Goal: Task Accomplishment & Management: Complete application form

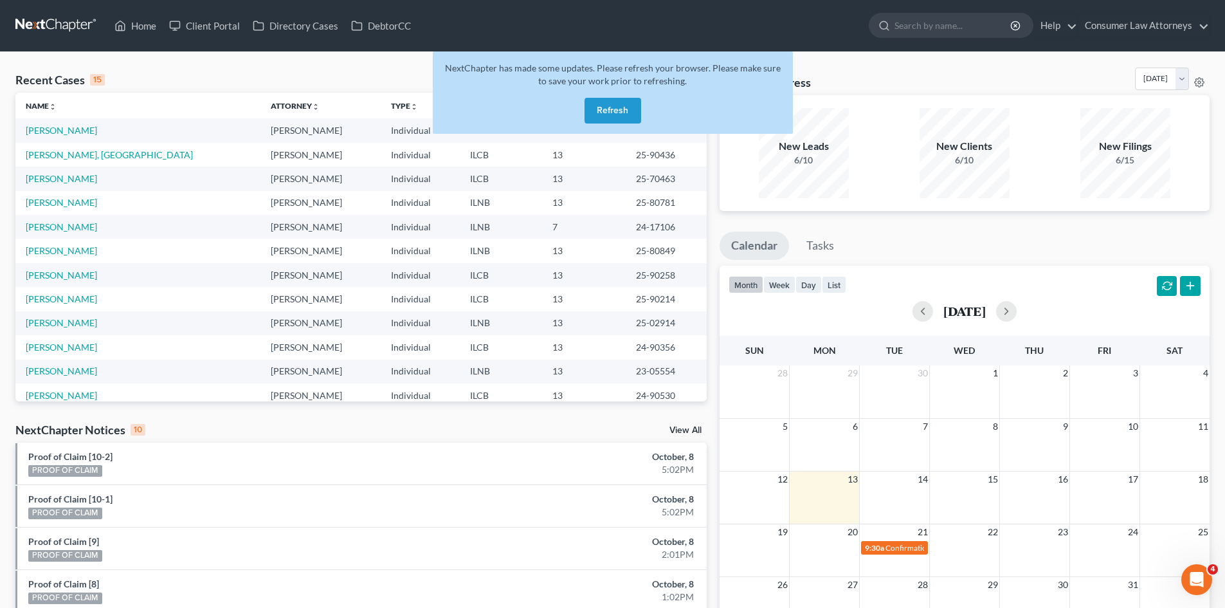
click at [614, 111] on button "Refresh" at bounding box center [613, 111] width 57 height 26
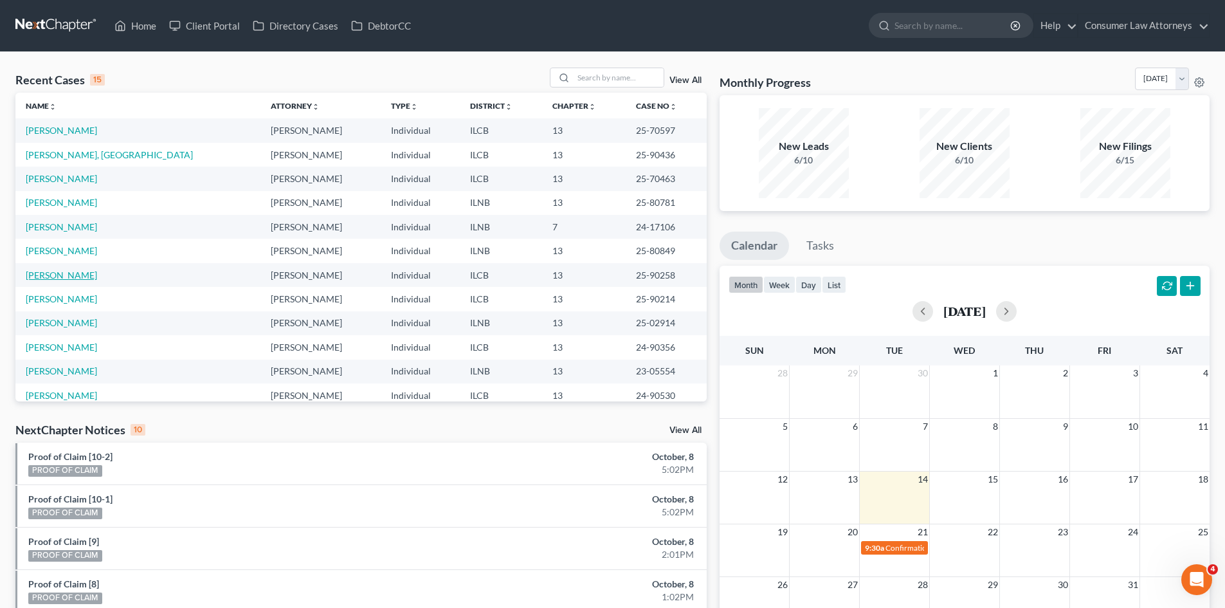
click at [73, 273] on link "[PERSON_NAME]" at bounding box center [61, 275] width 71 height 11
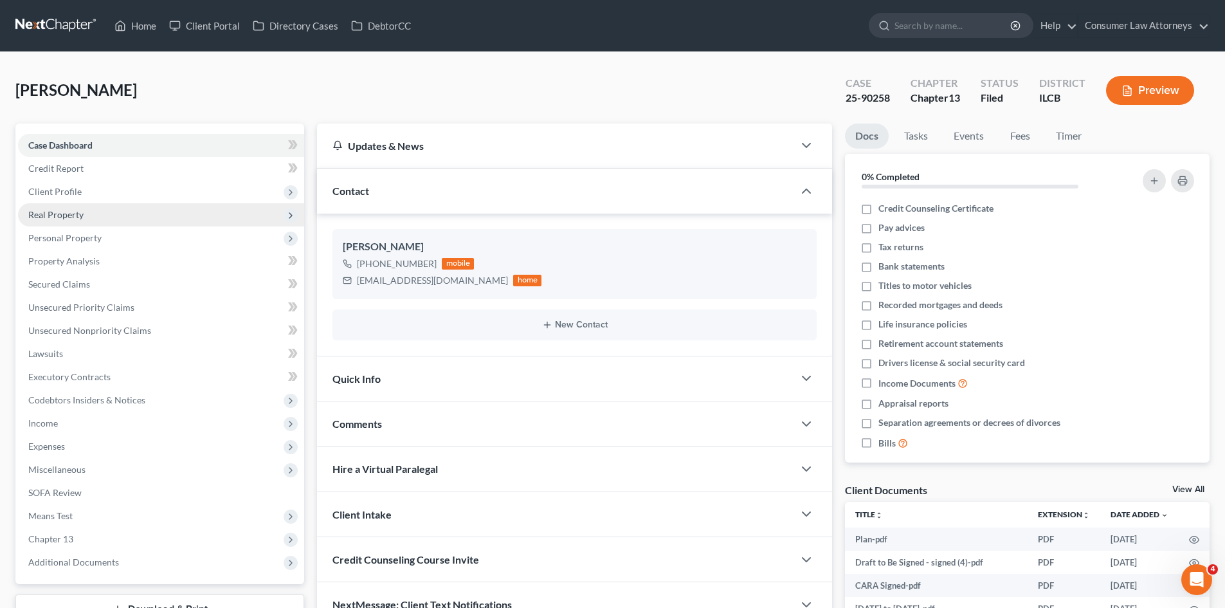
click at [72, 209] on span "Real Property" at bounding box center [55, 214] width 55 height 11
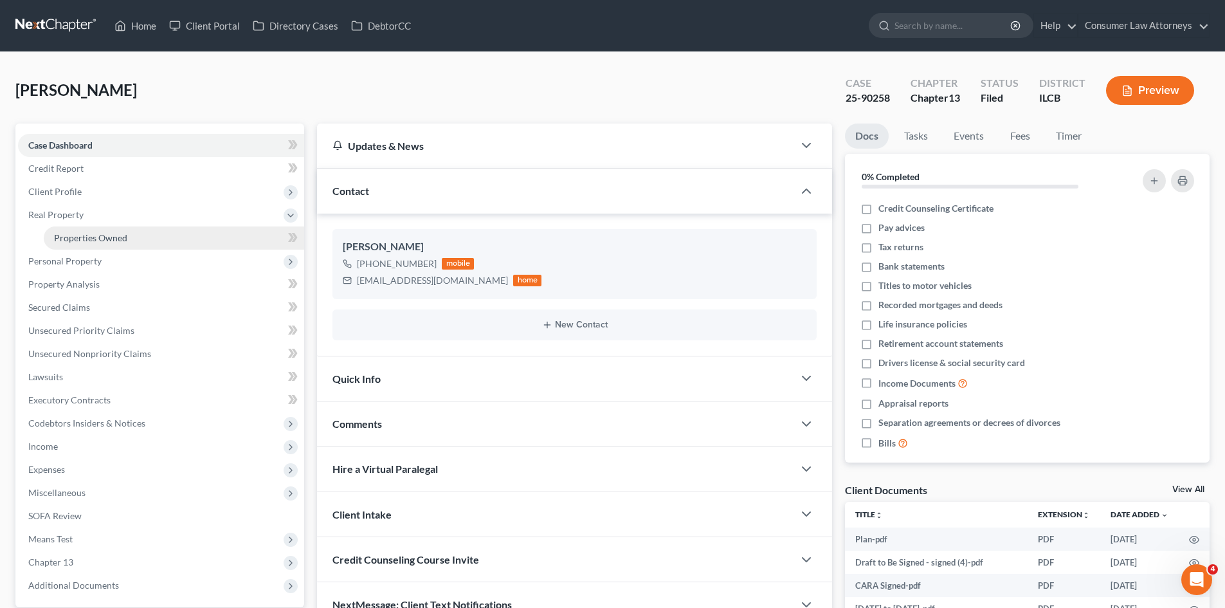
click at [91, 229] on link "Properties Owned" at bounding box center [174, 237] width 260 height 23
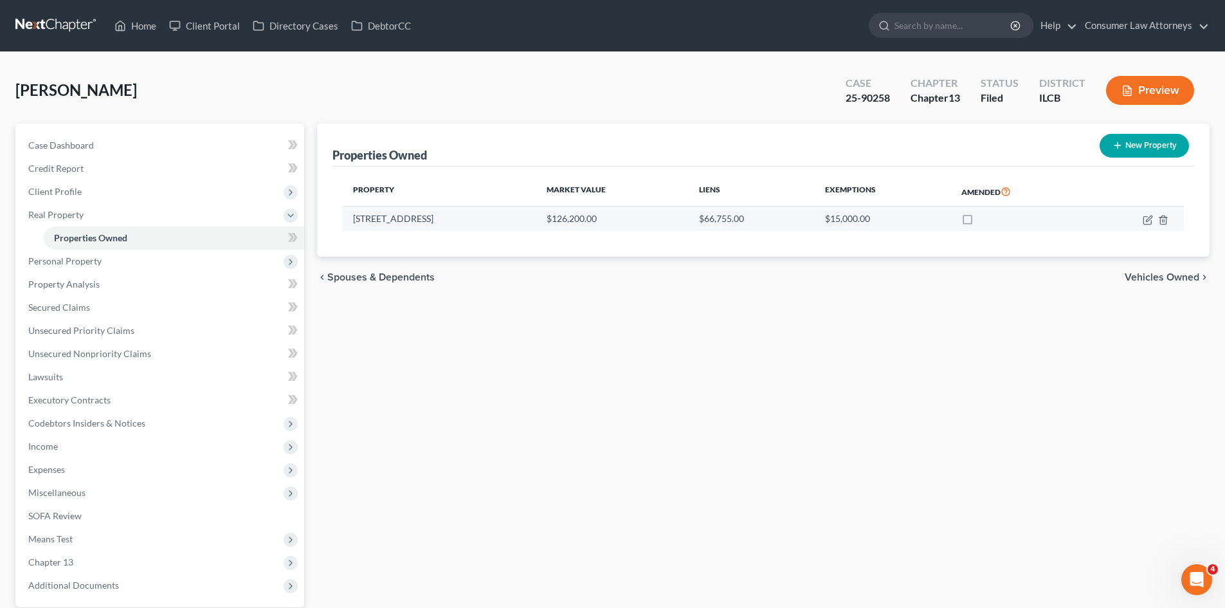
click at [376, 212] on td "109 Meadowlane Drive" at bounding box center [440, 218] width 194 height 24
click at [381, 224] on td "109 Meadowlane Drive" at bounding box center [440, 218] width 194 height 24
click at [1146, 219] on icon "button" at bounding box center [1148, 220] width 10 height 10
select select "14"
select select "0"
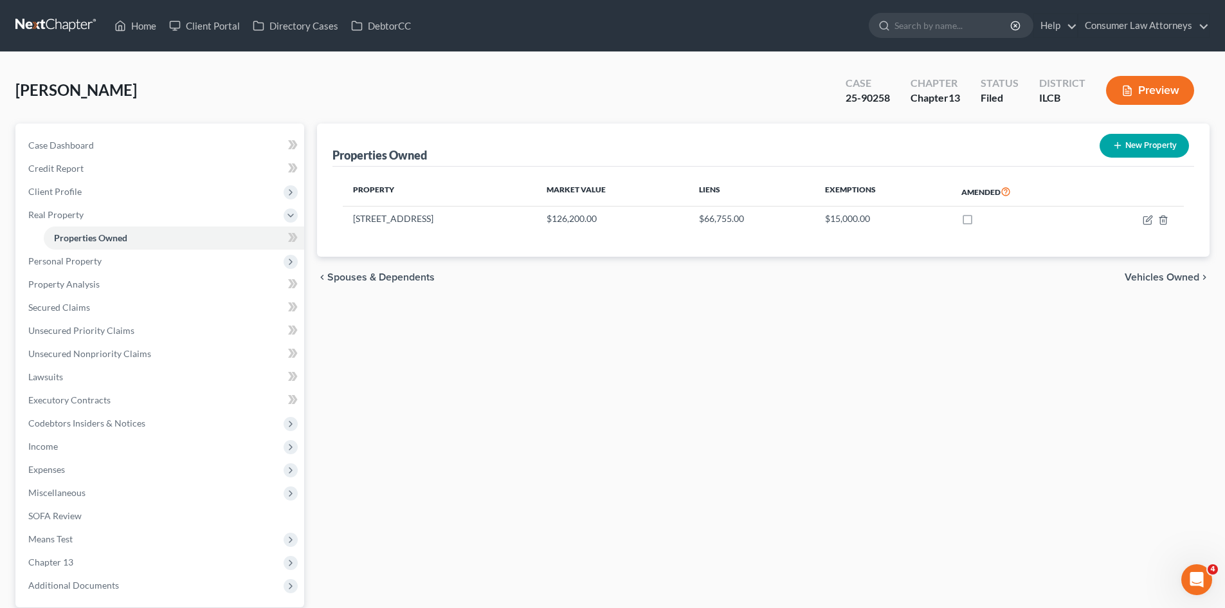
select select "0"
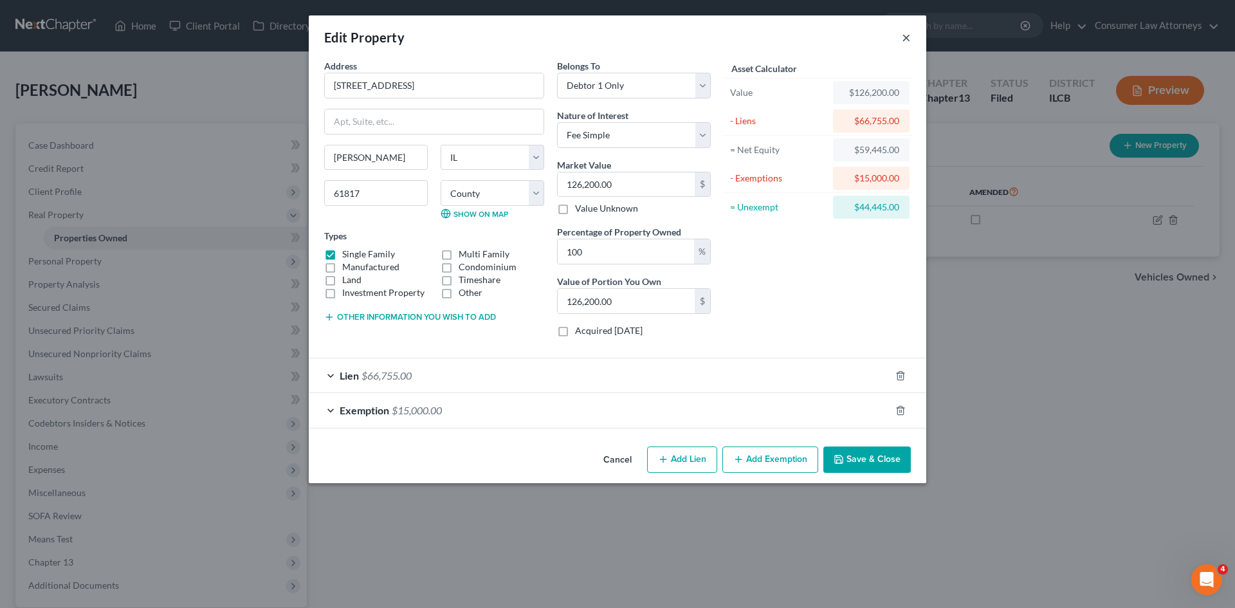
click at [908, 38] on button "×" at bounding box center [906, 37] width 9 height 15
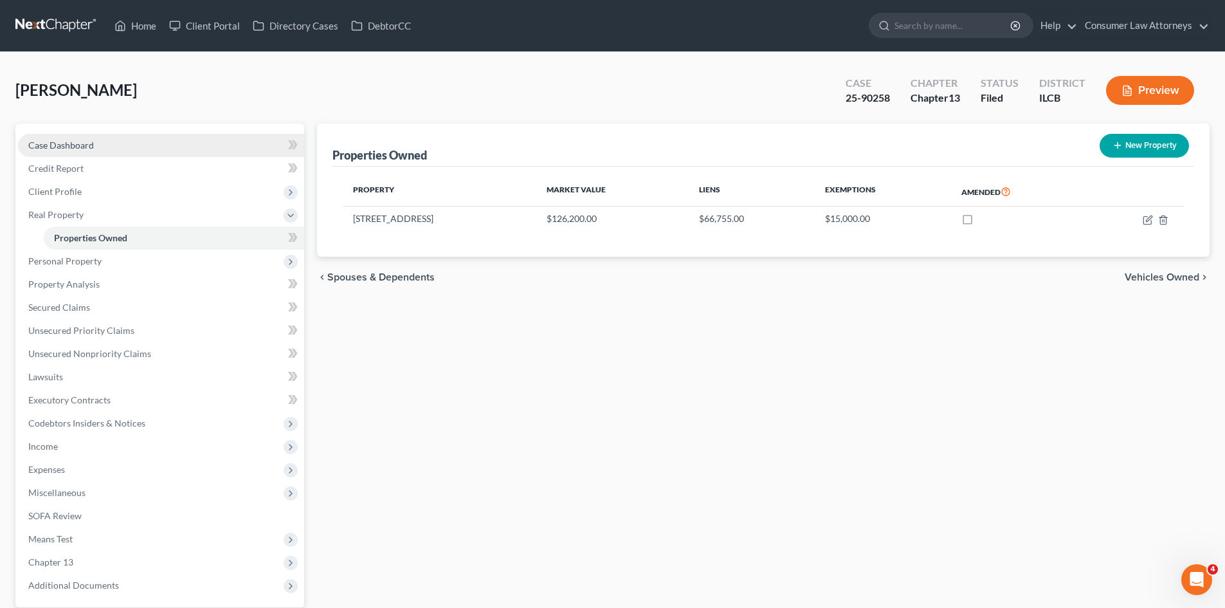
click at [57, 145] on span "Case Dashboard" at bounding box center [61, 145] width 66 height 11
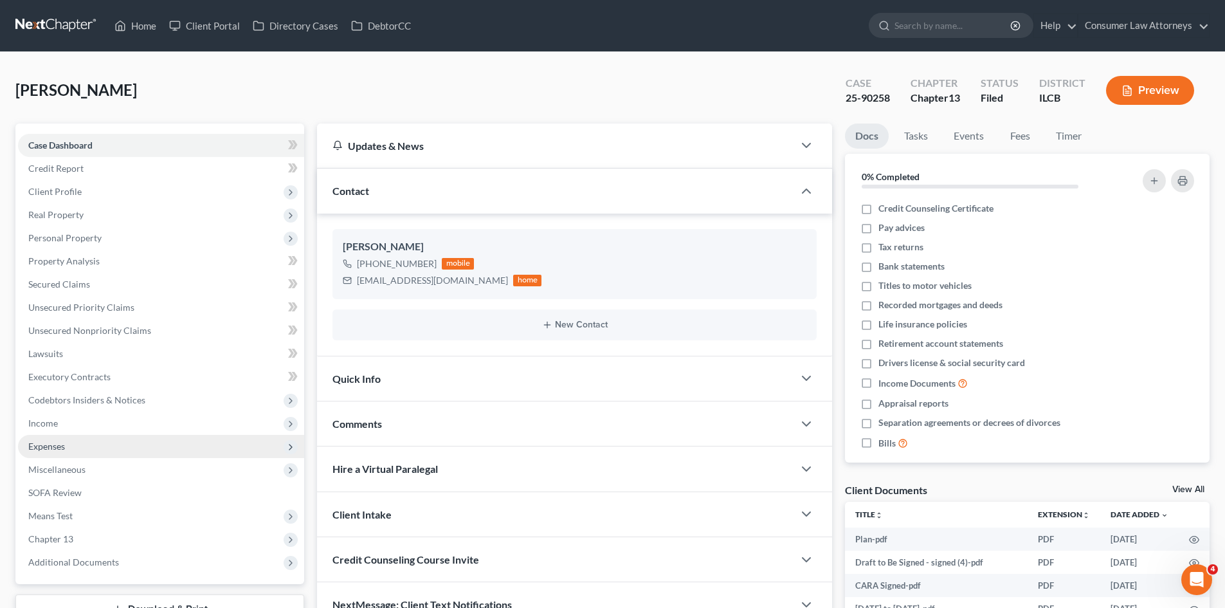
click at [48, 445] on span "Expenses" at bounding box center [46, 446] width 37 height 11
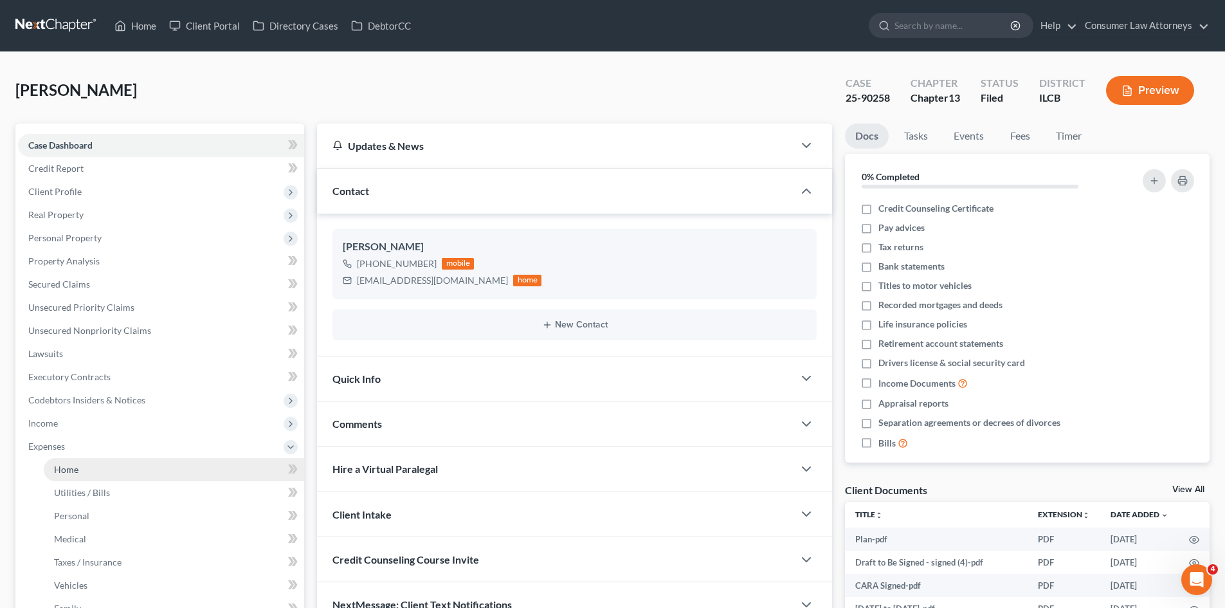
click at [78, 462] on link "Home" at bounding box center [174, 469] width 260 height 23
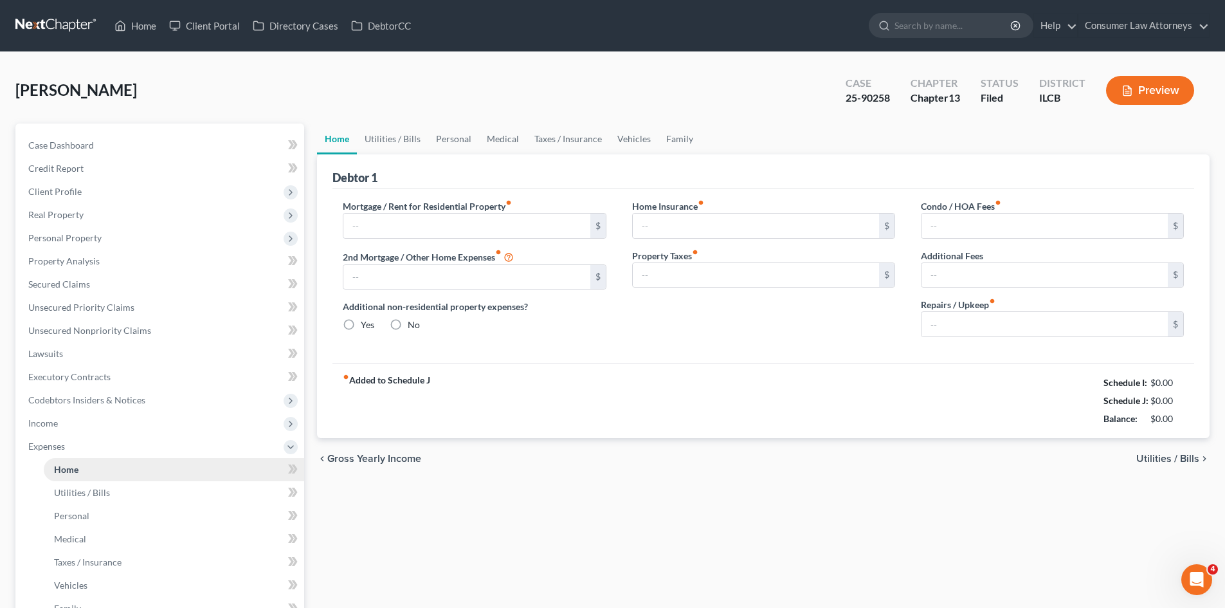
type input "670.62"
type input "0.00"
radio input "true"
type input "0.00"
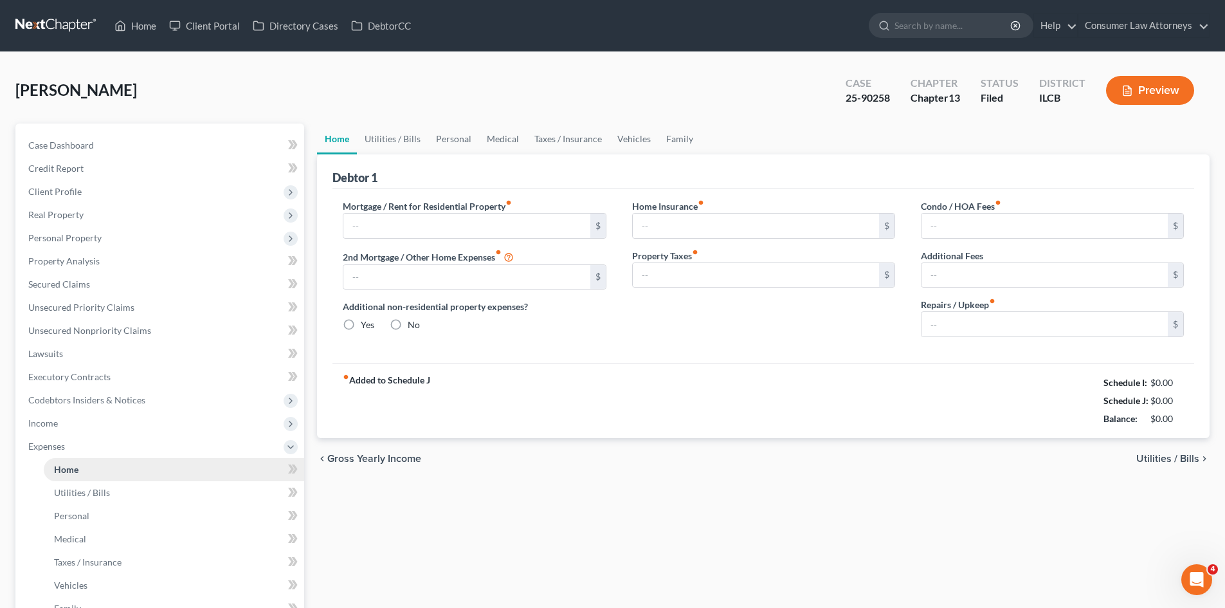
type input "0.00"
type input "150.00"
